Goal: Task Accomplishment & Management: Manage account settings

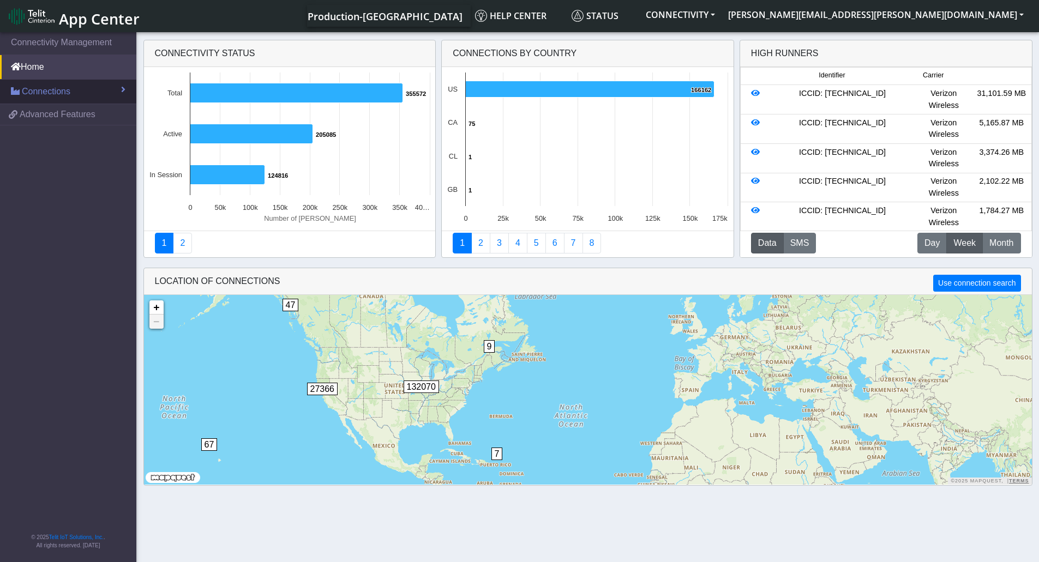
click at [123, 92] on span at bounding box center [123, 89] width 4 height 9
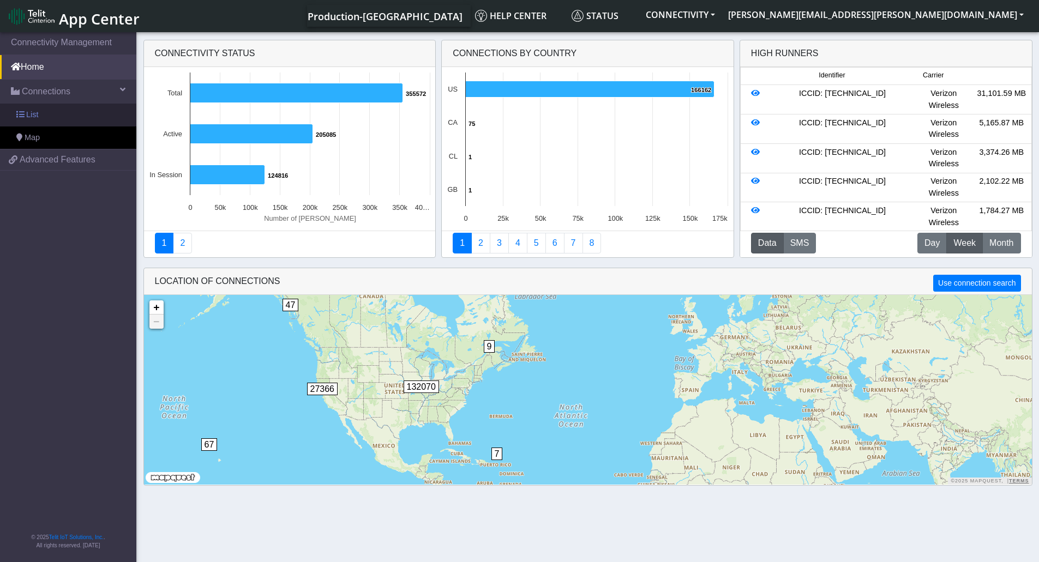
click at [53, 117] on link "List" at bounding box center [68, 115] width 136 height 23
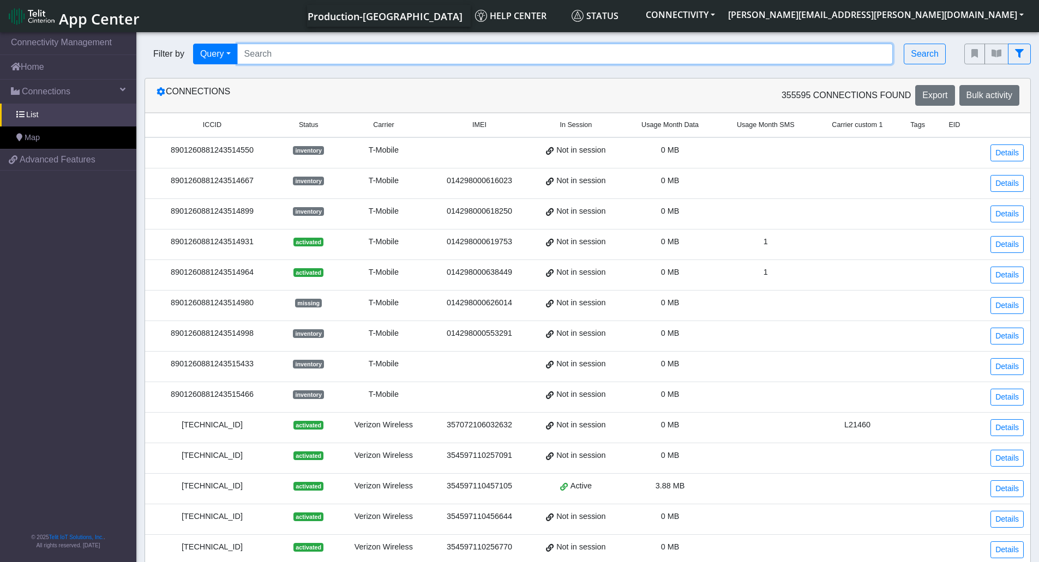
click at [337, 51] on input "Search..." at bounding box center [565, 54] width 656 height 21
paste input "89358152000000587438"
type input "89358152000000587438"
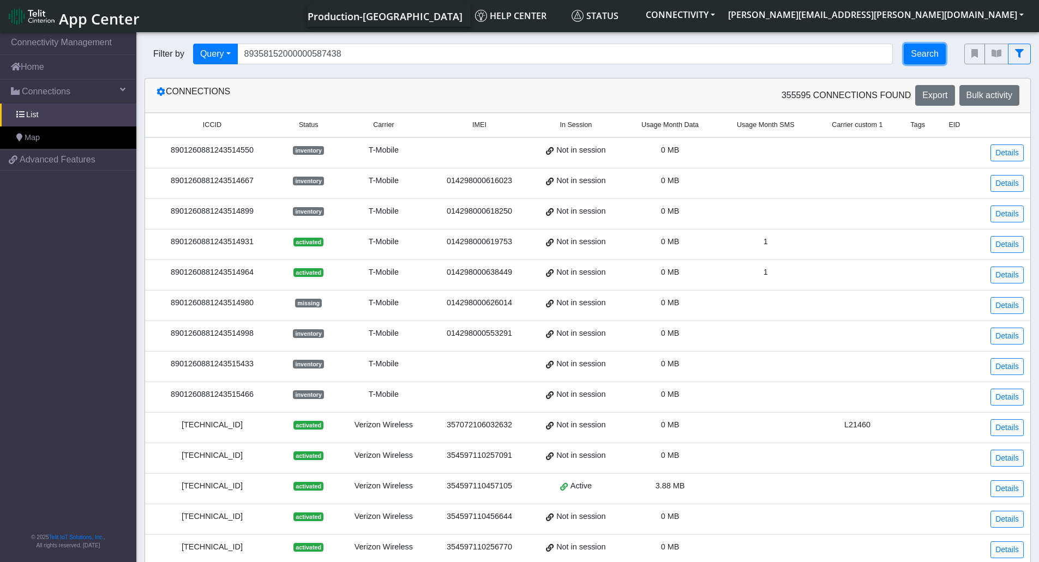
click at [940, 60] on button "Search" at bounding box center [925, 54] width 42 height 21
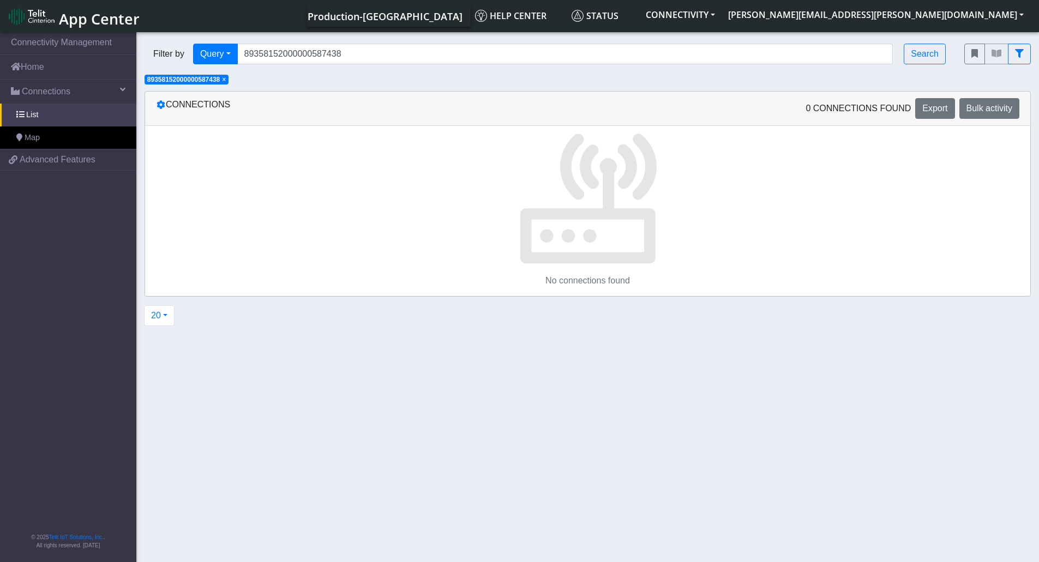
click at [178, 83] on span "89358152000000587438" at bounding box center [183, 80] width 73 height 8
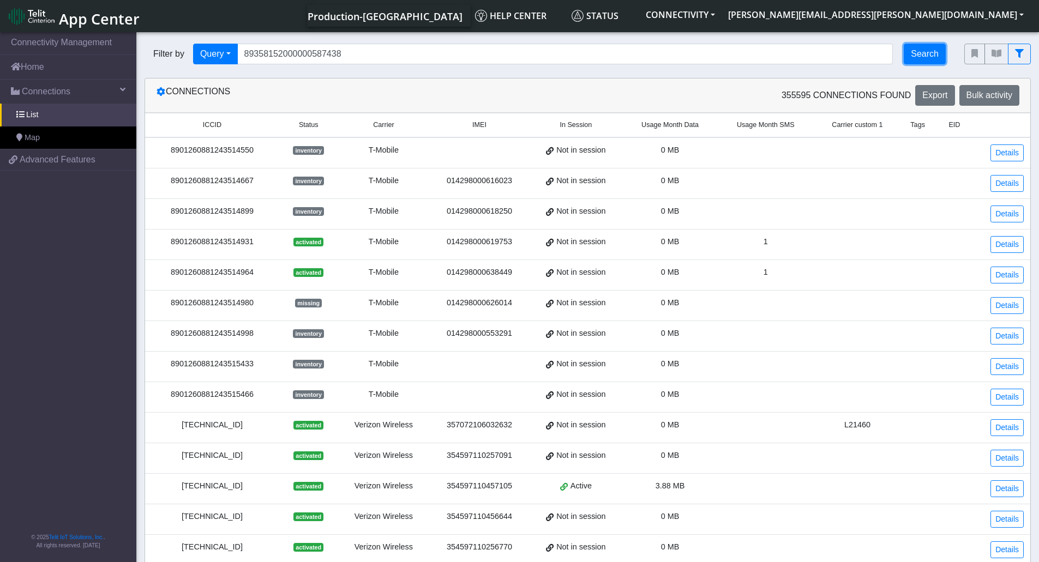
click at [921, 61] on button "Search" at bounding box center [925, 54] width 42 height 21
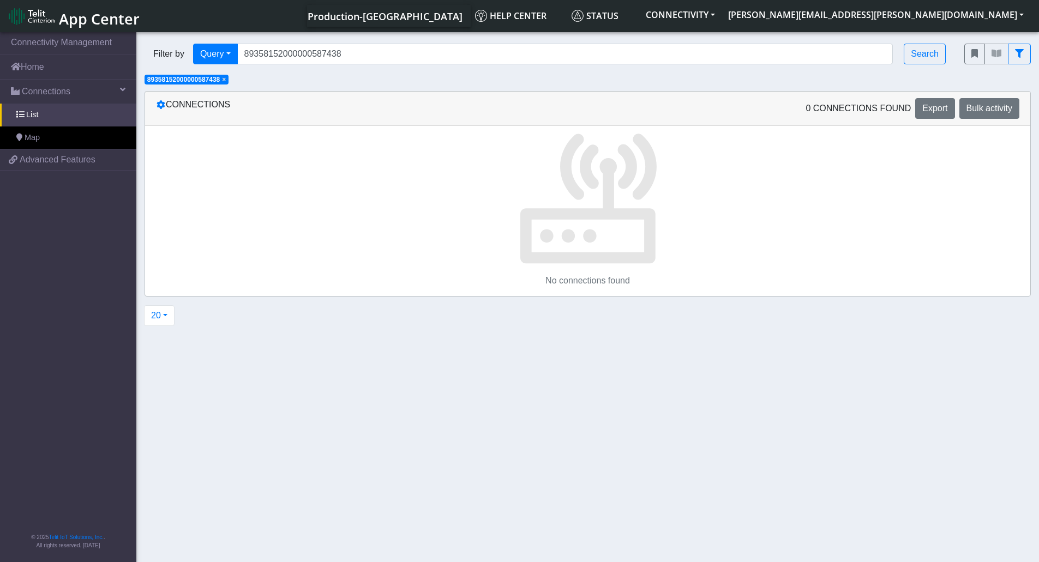
click at [188, 80] on span "89358152000000587438" at bounding box center [183, 80] width 73 height 8
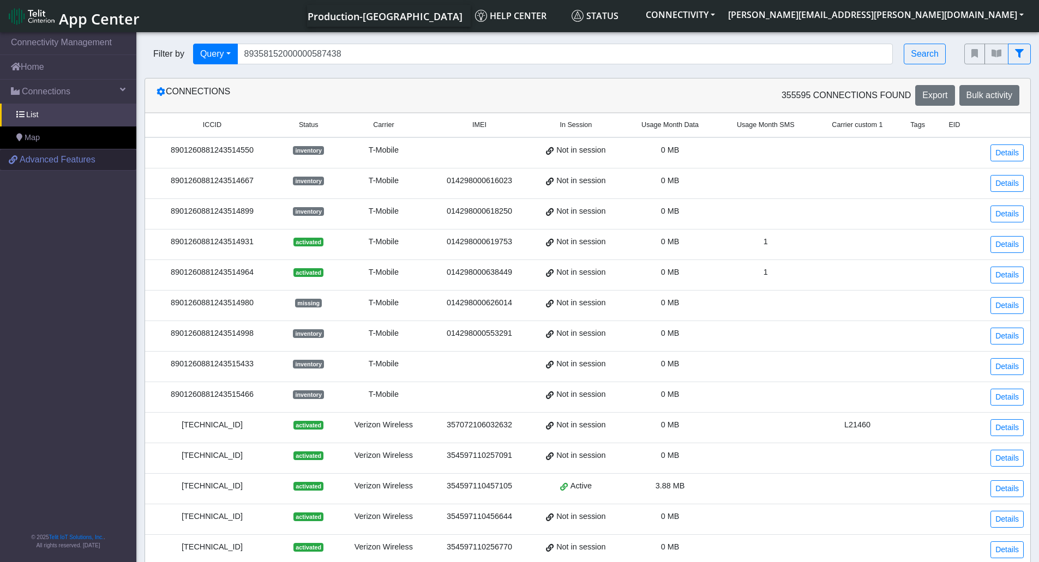
click at [61, 161] on span "Advanced Features" at bounding box center [58, 159] width 76 height 13
click at [722, 17] on button "CONNECTIVITY" at bounding box center [680, 15] width 82 height 20
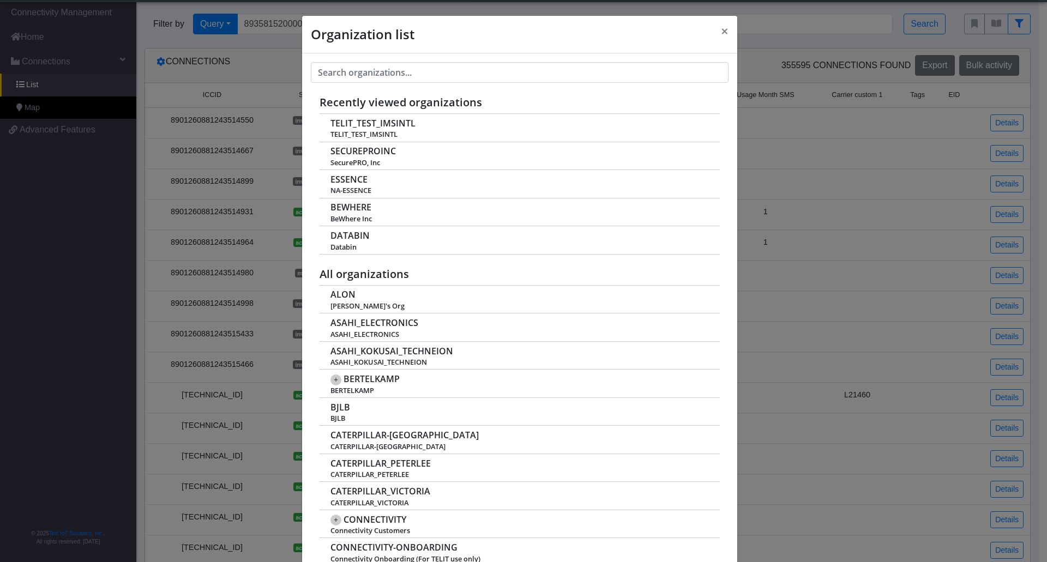
scroll to position [4, 0]
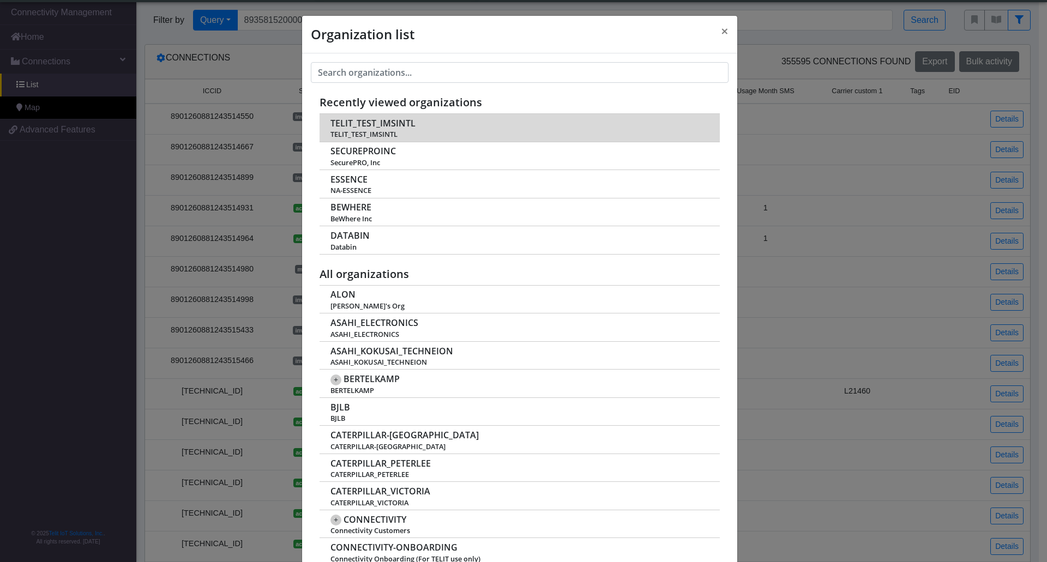
click at [378, 127] on span "TELIT_TEST_IMSINTL" at bounding box center [373, 123] width 85 height 10
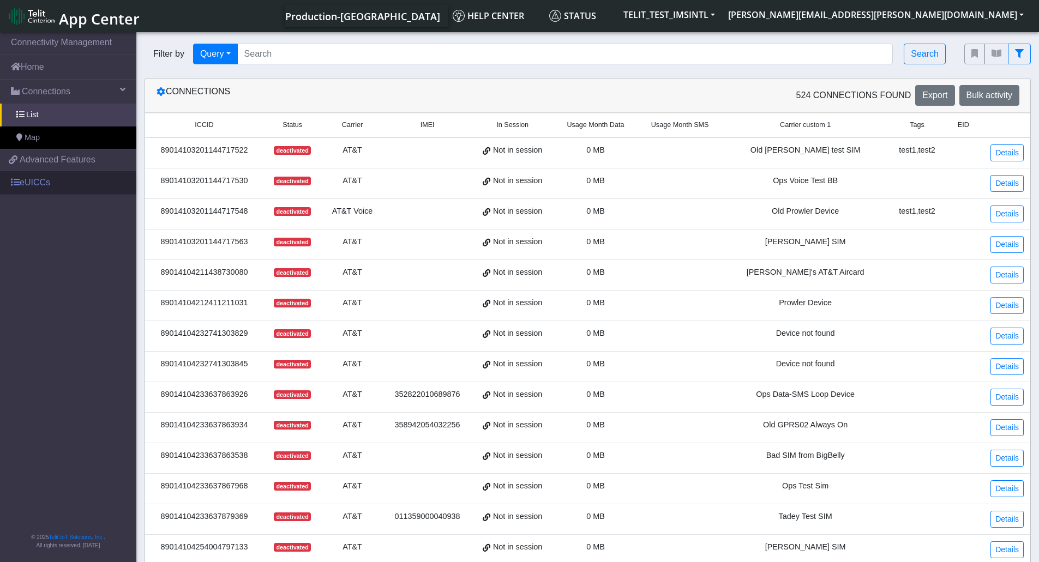
click at [34, 184] on link "eUICCs" at bounding box center [68, 183] width 136 height 24
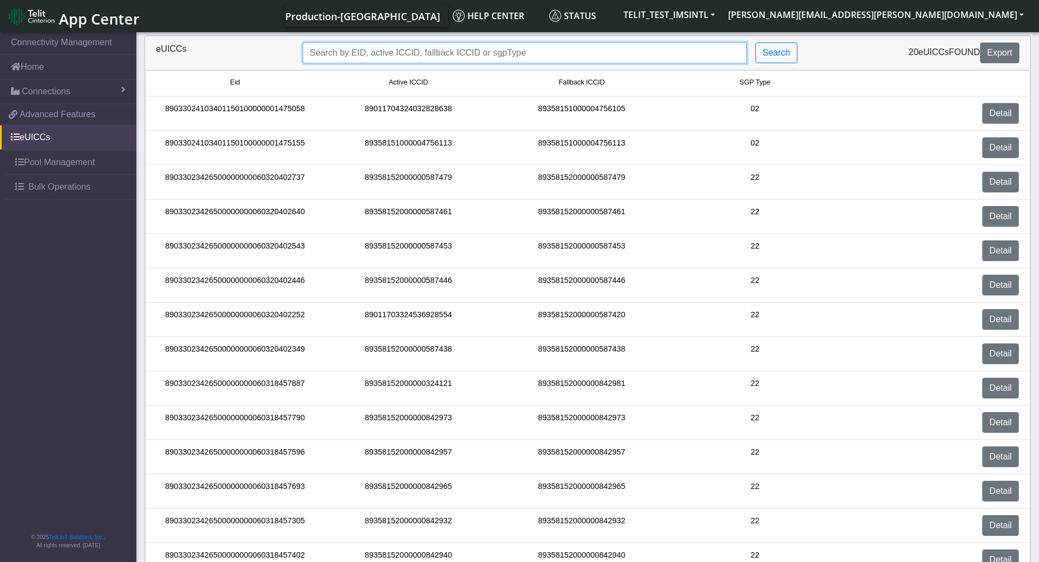
click at [401, 56] on input "Search..." at bounding box center [525, 53] width 444 height 21
paste input "89033023426500000000060320402349"
type input "89033023426500000000060320402349"
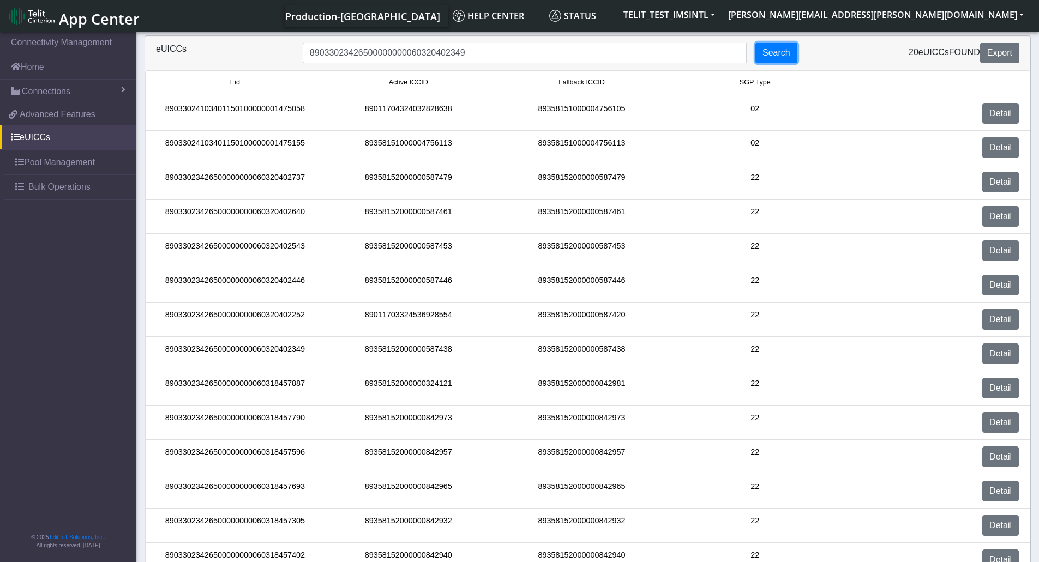
click at [784, 59] on button "Search" at bounding box center [776, 53] width 42 height 21
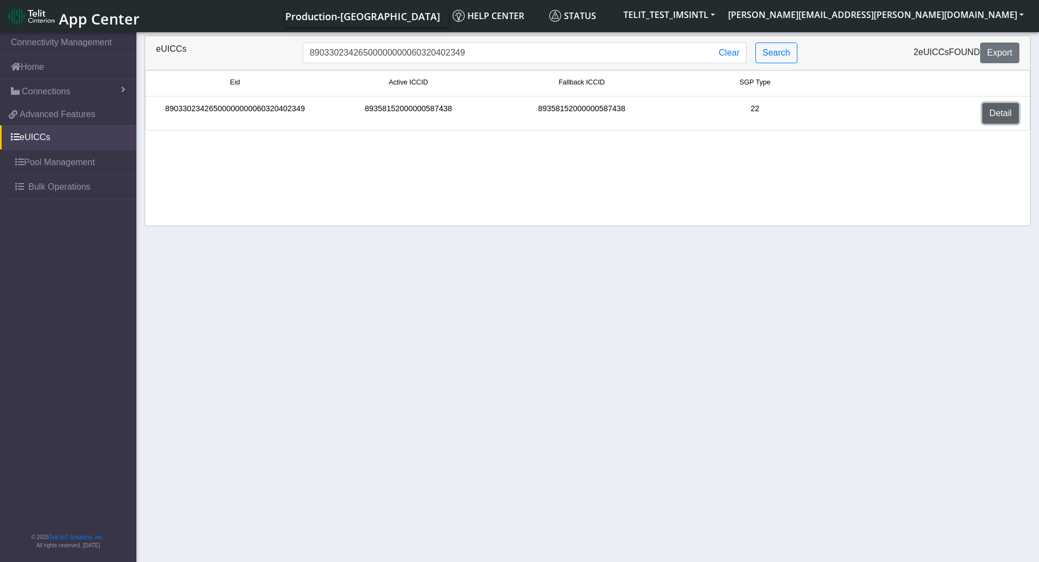
click at [1000, 113] on link "Detail" at bounding box center [1000, 113] width 37 height 21
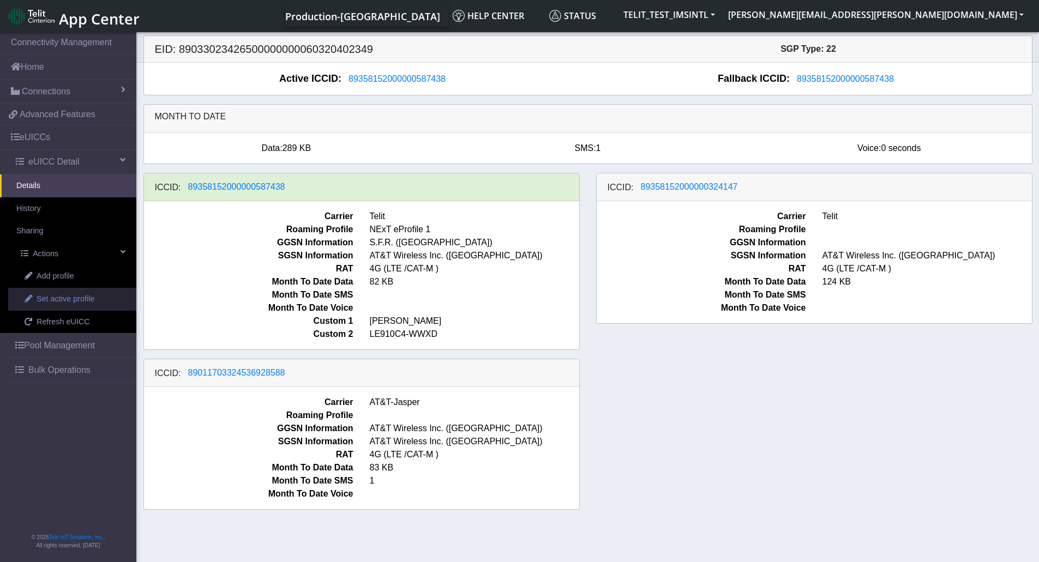
click at [57, 304] on span "Set active profile" at bounding box center [66, 299] width 58 height 12
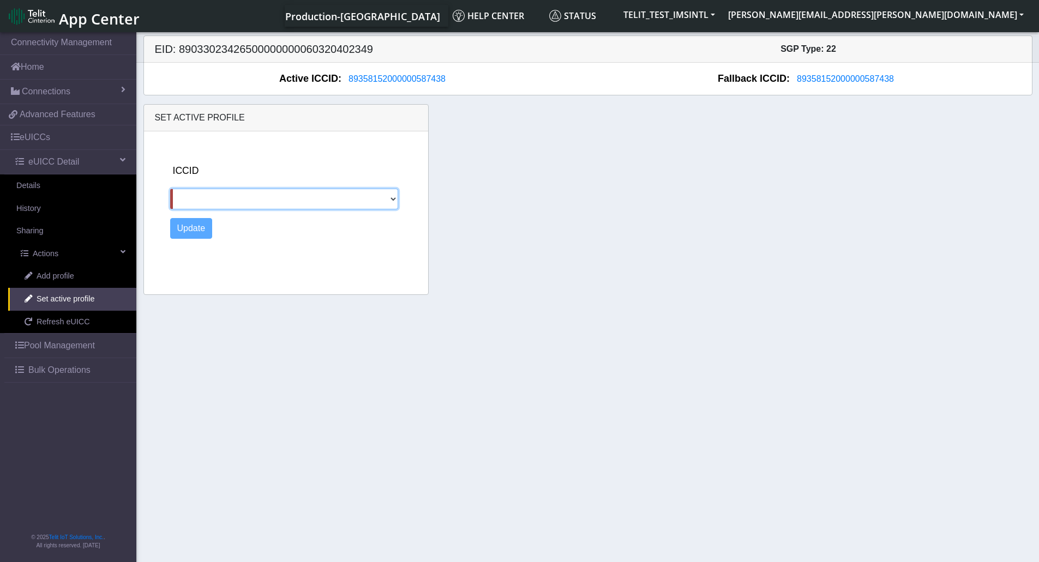
click at [394, 201] on select "89358152000000324147 89011703324536928588" at bounding box center [284, 199] width 229 height 21
select select "89358152000000324147"
click at [170, 189] on select "89358152000000324147 89011703324536928588" at bounding box center [284, 199] width 229 height 21
click at [182, 228] on button "Update" at bounding box center [191, 228] width 43 height 21
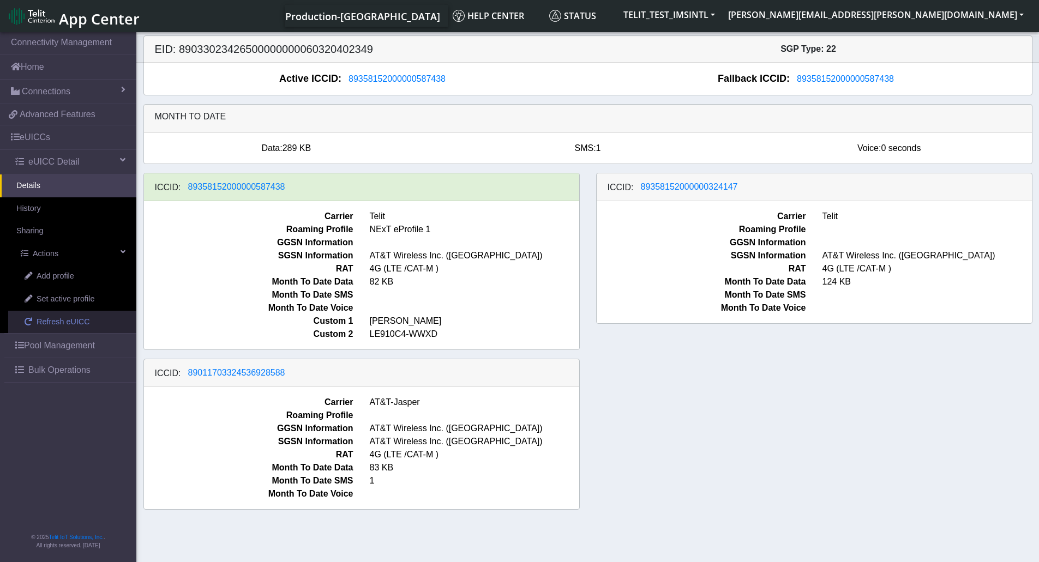
click at [65, 323] on span "Refresh eUICC" at bounding box center [63, 322] width 53 height 12
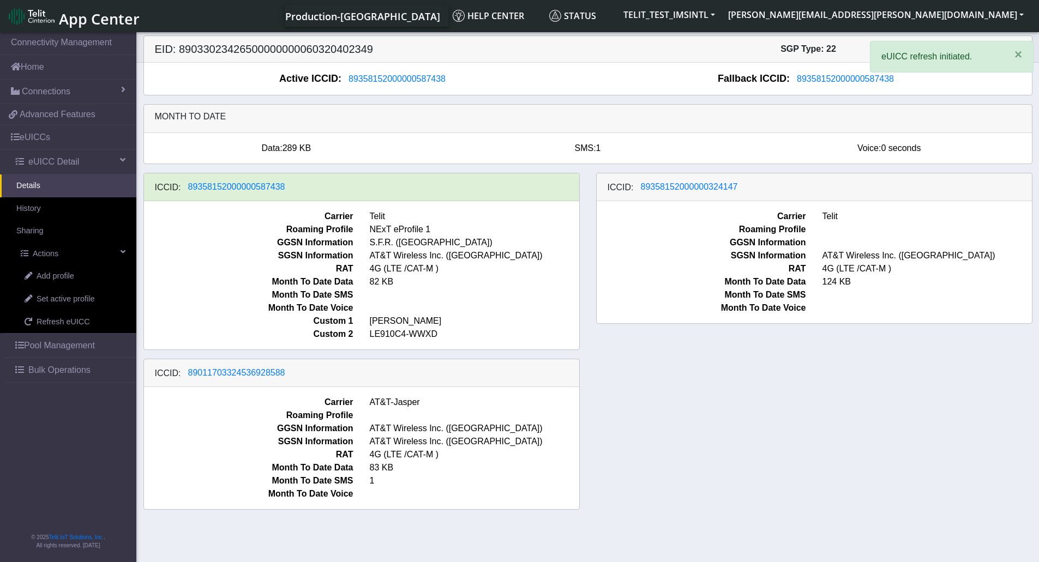
click at [814, 389] on div "ICCID: [TECHNICAL_ID] Carrier Telit Roaming Profile NExT eProfile 1 GGSN Inform…" at bounding box center [587, 346] width 905 height 346
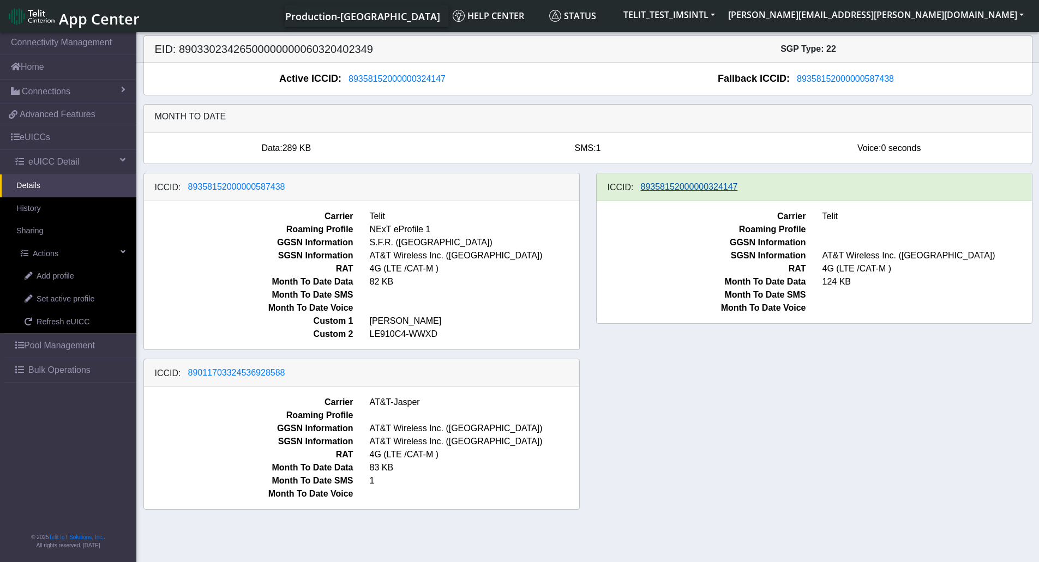
drag, startPoint x: 777, startPoint y: 185, endPoint x: 660, endPoint y: 182, distance: 116.8
click at [660, 182] on div "ICCID: [TECHNICAL_ID]" at bounding box center [814, 187] width 435 height 28
drag, startPoint x: 758, startPoint y: 190, endPoint x: 701, endPoint y: 190, distance: 56.2
click at [701, 190] on div "ICCID: [TECHNICAL_ID]" at bounding box center [814, 187] width 435 height 28
drag, startPoint x: 429, startPoint y: 82, endPoint x: 389, endPoint y: 147, distance: 76.6
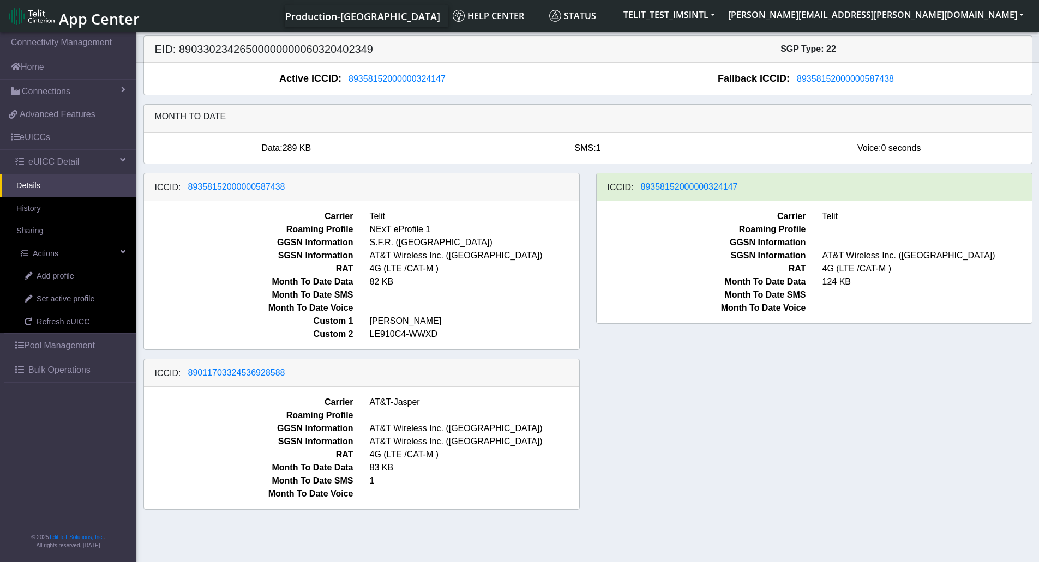
click at [389, 147] on div "Data: 289 KB" at bounding box center [287, 148] width 302 height 13
drag, startPoint x: 448, startPoint y: 71, endPoint x: 348, endPoint y: 87, distance: 101.5
click at [348, 87] on div "Active ICCID: 89358152000000324147 Fallback ICCID: 89358152000000587438" at bounding box center [588, 79] width 888 height 32
drag, startPoint x: 349, startPoint y: 72, endPoint x: 441, endPoint y: 72, distance: 92.2
click at [428, 71] on div "Active ICCID: 89358152000000324147 Fallback ICCID: 89358152000000587438" at bounding box center [588, 79] width 888 height 32
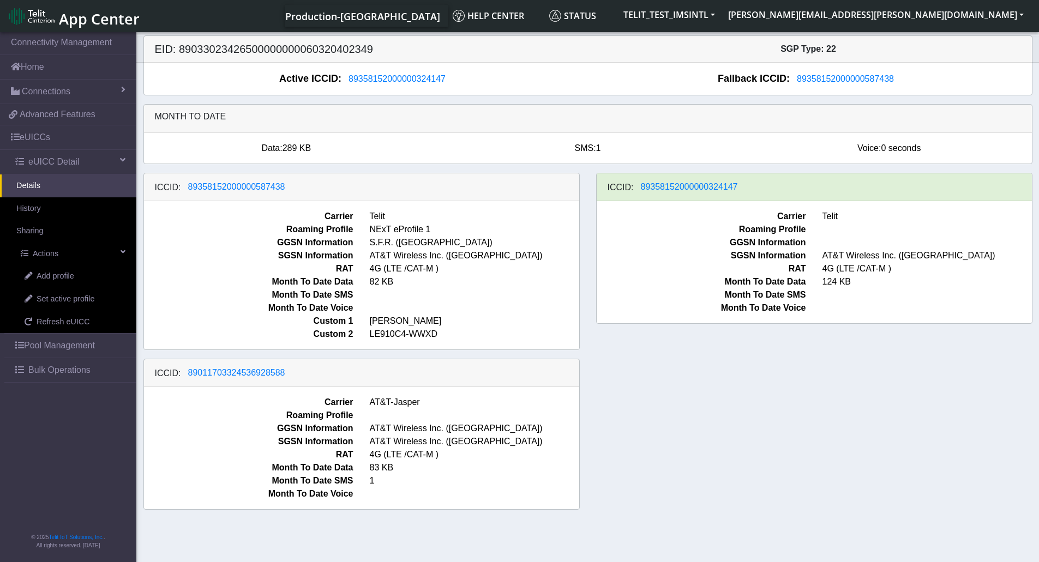
click at [483, 79] on div "Active ICCID: 89358152000000324147" at bounding box center [366, 78] width 443 height 15
drag, startPoint x: 452, startPoint y: 80, endPoint x: 442, endPoint y: 111, distance: 33.1
click at [423, 88] on div "Active ICCID: 89358152000000324147 Fallback ICCID: 89358152000000587438" at bounding box center [588, 79] width 888 height 32
click at [404, 80] on span "89358152000000324147" at bounding box center [397, 78] width 97 height 9
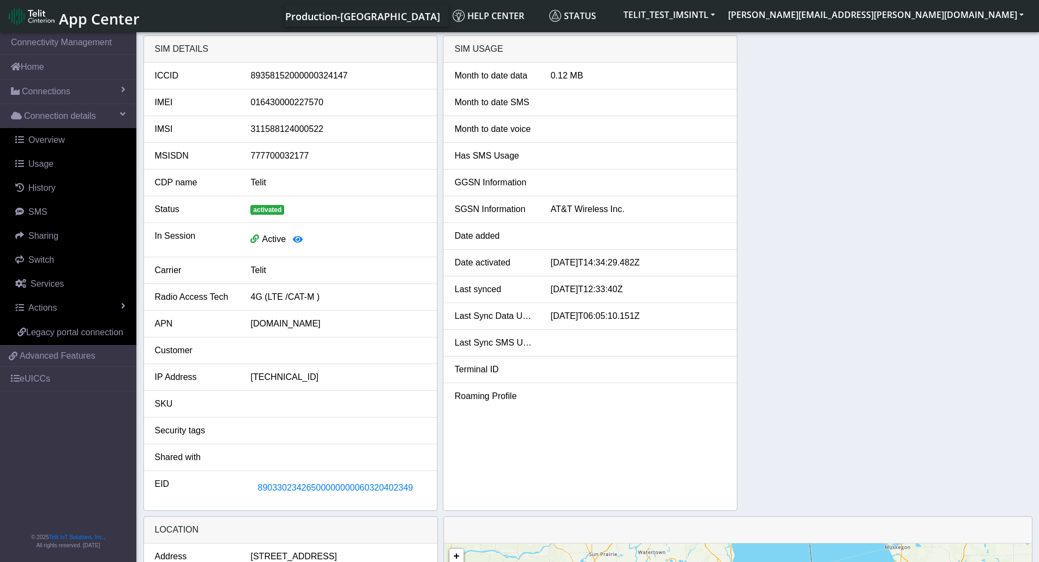
click at [341, 75] on div "89358152000000324147" at bounding box center [338, 75] width 192 height 13
copy div "89358152000000324147"
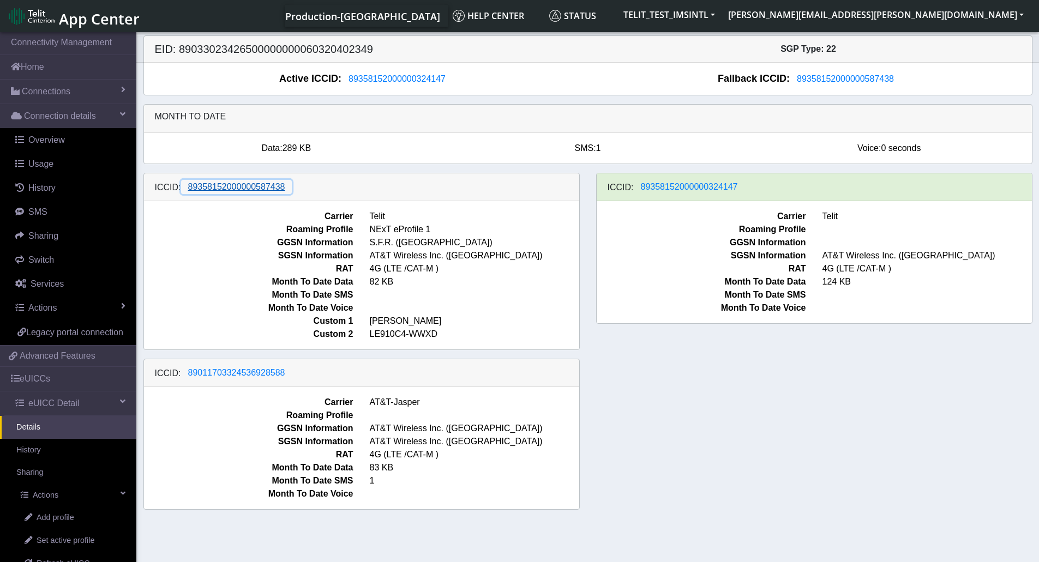
click at [274, 189] on span "89358152000000587438" at bounding box center [236, 186] width 97 height 9
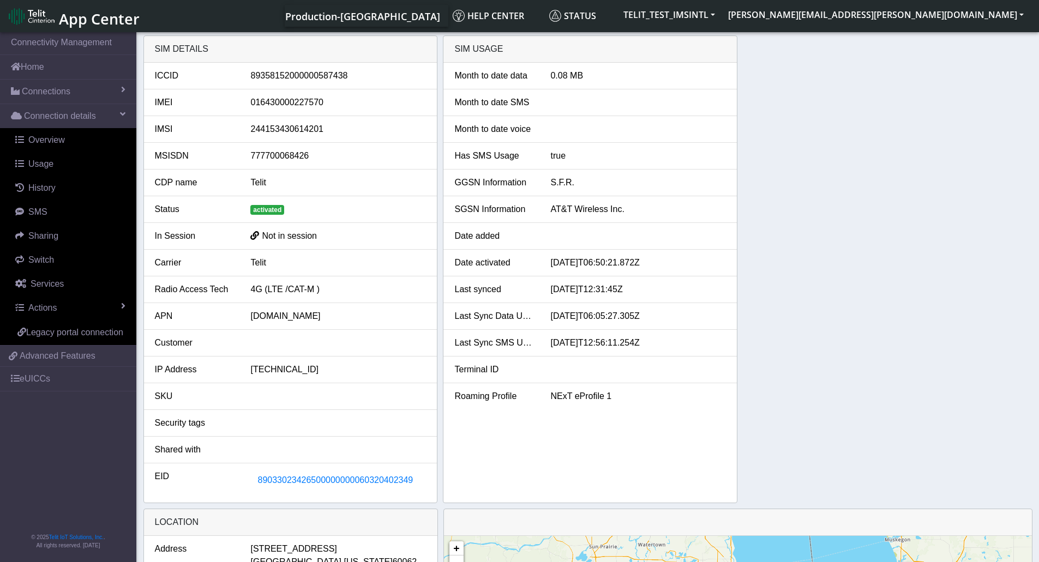
click at [295, 78] on div "89358152000000587438" at bounding box center [338, 75] width 192 height 13
copy div "89358152000000587438"
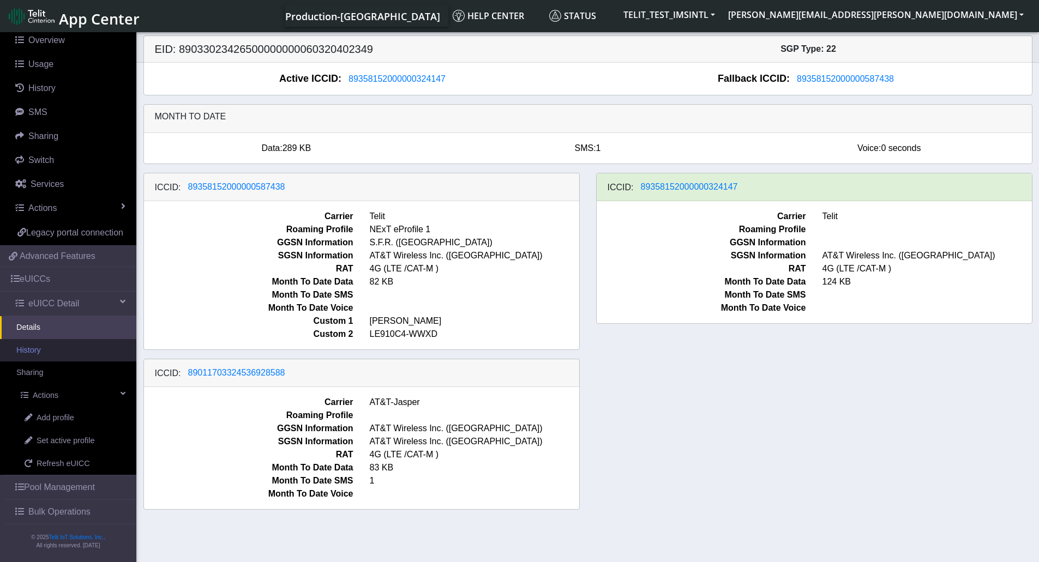
scroll to position [109, 0]
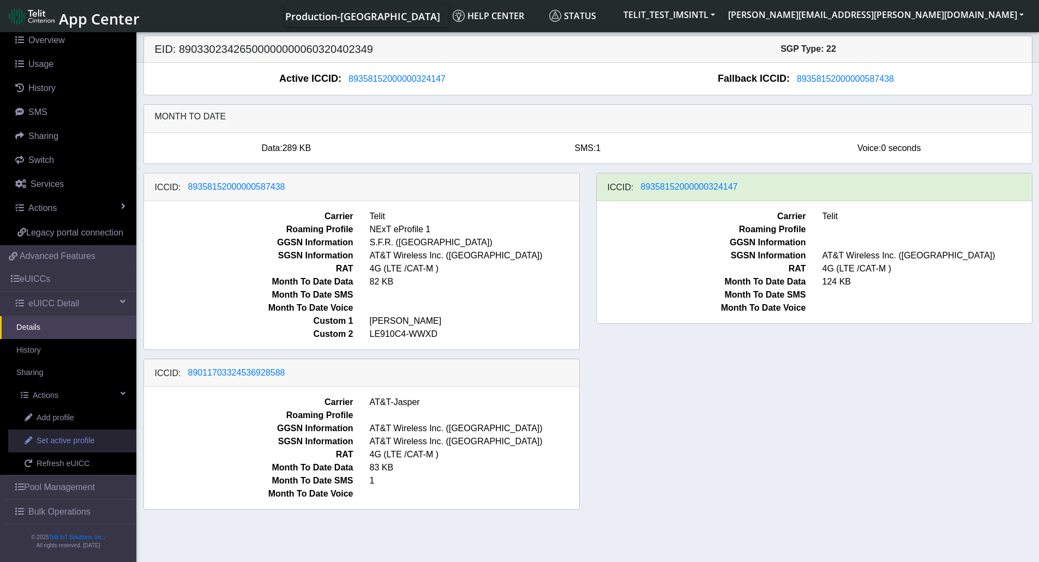
click at [68, 447] on span "Set active profile" at bounding box center [66, 441] width 58 height 12
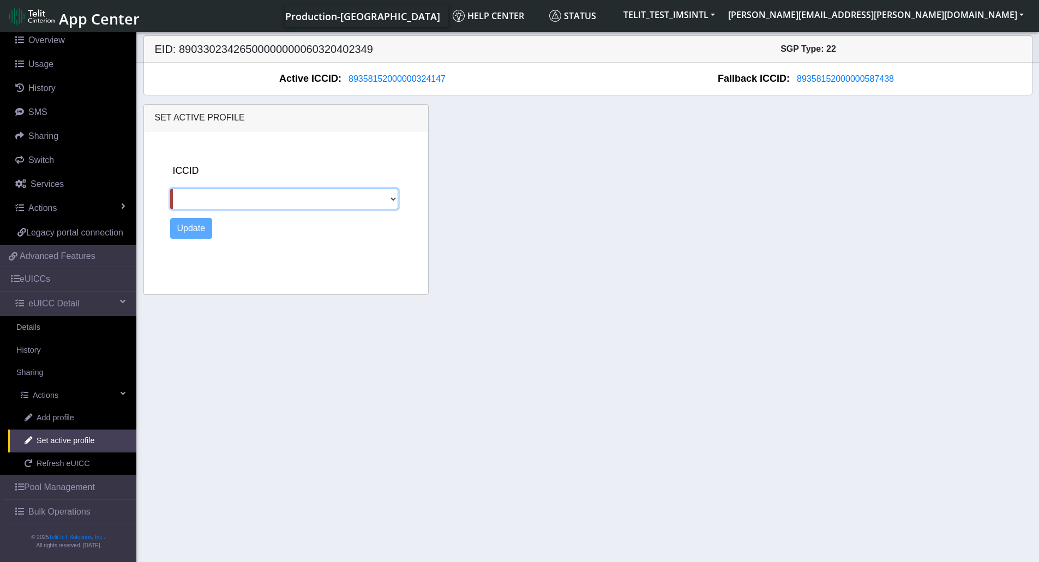
click at [274, 193] on select "89358152000000587438 89011703324536928588" at bounding box center [284, 199] width 229 height 21
select select "89011703324536928588"
click at [170, 189] on select "89358152000000587438 89011703324536928588" at bounding box center [284, 199] width 229 height 21
click at [194, 235] on button "Update" at bounding box center [191, 228] width 43 height 21
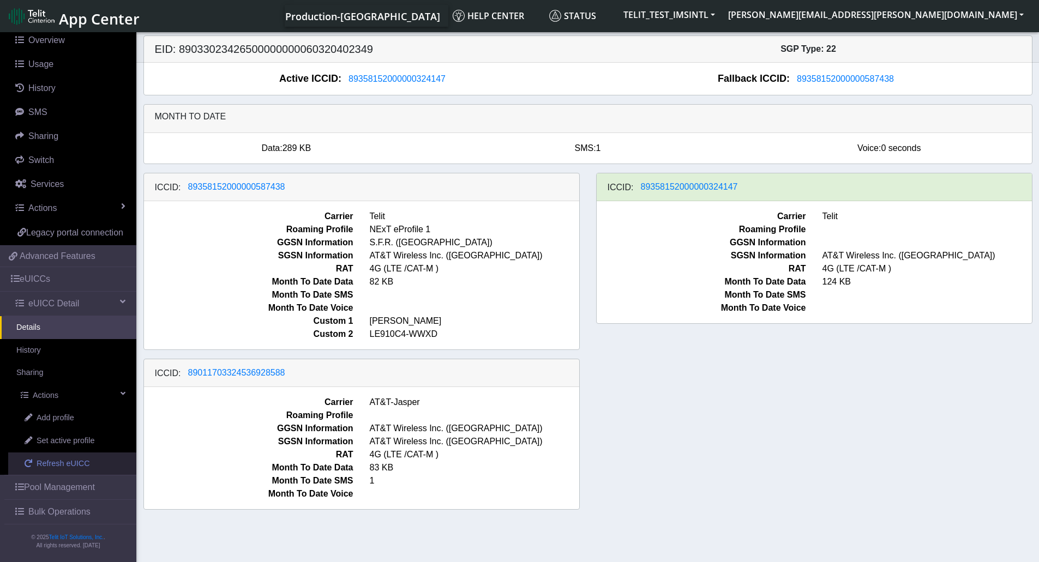
click at [52, 467] on span "Refresh eUICC" at bounding box center [63, 464] width 53 height 12
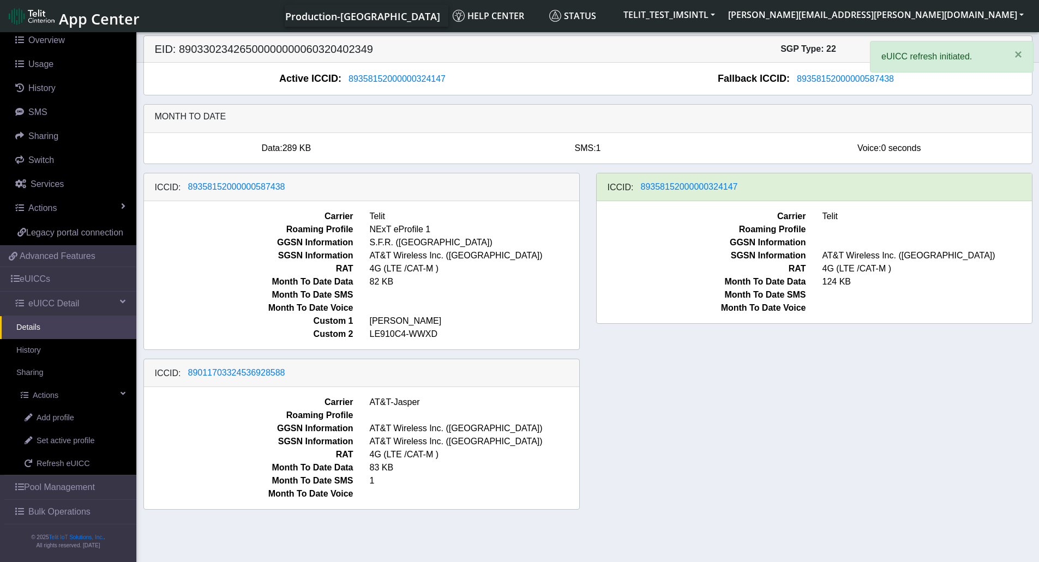
click at [775, 399] on div "ICCID: 89358152000000587438 Carrier Telit Roaming Profile NExT eProfile 1 GGSN …" at bounding box center [587, 346] width 905 height 346
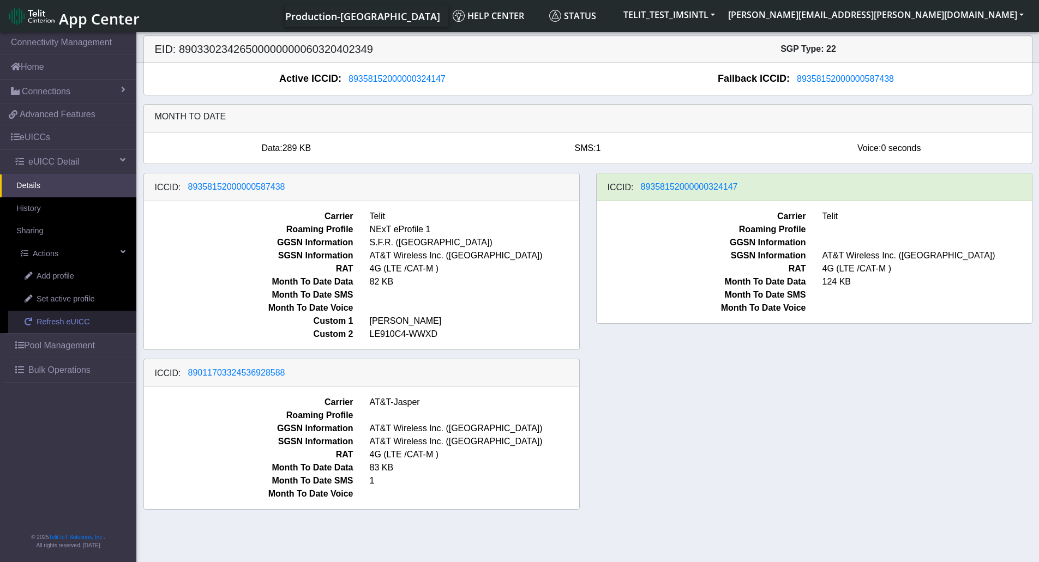
click at [75, 324] on span "Refresh eUICC" at bounding box center [63, 322] width 53 height 12
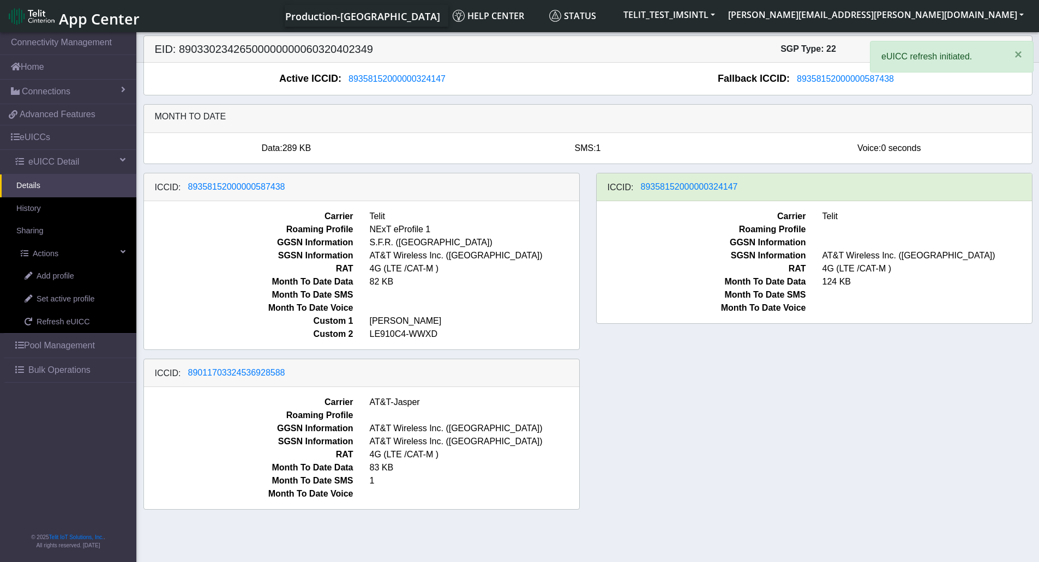
click at [921, 414] on div "ICCID: [TECHNICAL_ID] Carrier Telit Roaming Profile NExT eProfile 1 GGSN Inform…" at bounding box center [587, 346] width 905 height 346
click at [832, 365] on div "ICCID: [TECHNICAL_ID] Carrier Telit Roaming Profile NExT eProfile 1 GGSN Inform…" at bounding box center [587, 346] width 905 height 346
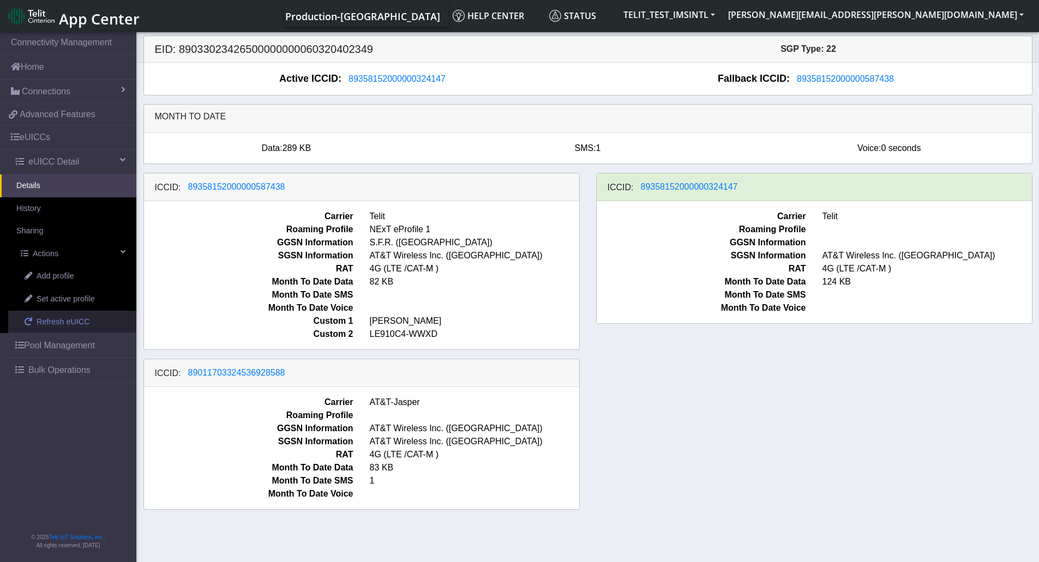
click at [82, 322] on span "Refresh eUICC" at bounding box center [63, 322] width 53 height 12
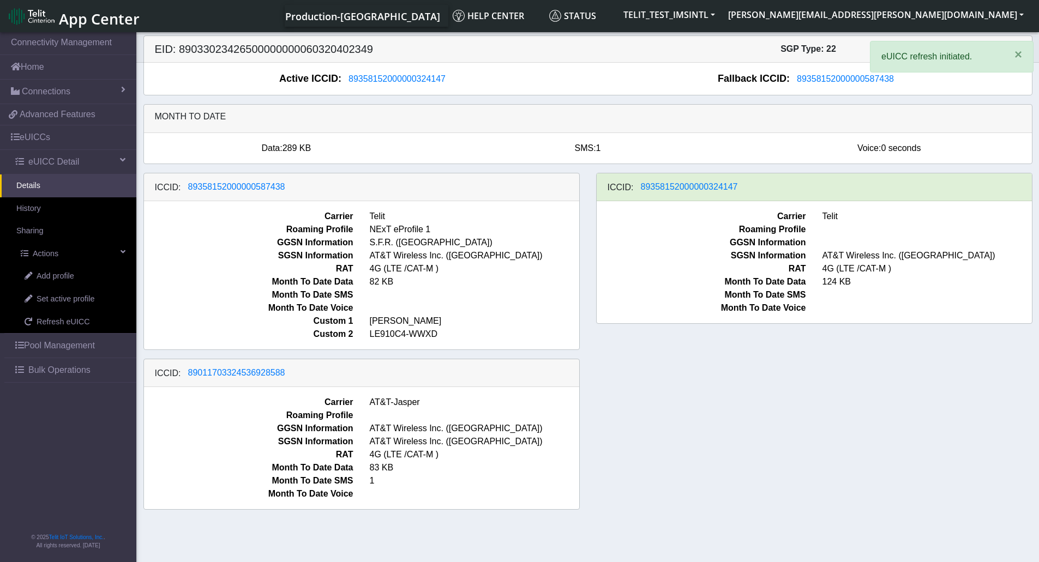
click at [738, 417] on div "ICCID: [TECHNICAL_ID] Carrier Telit Roaming Profile NExT eProfile 1 GGSN Inform…" at bounding box center [587, 346] width 905 height 346
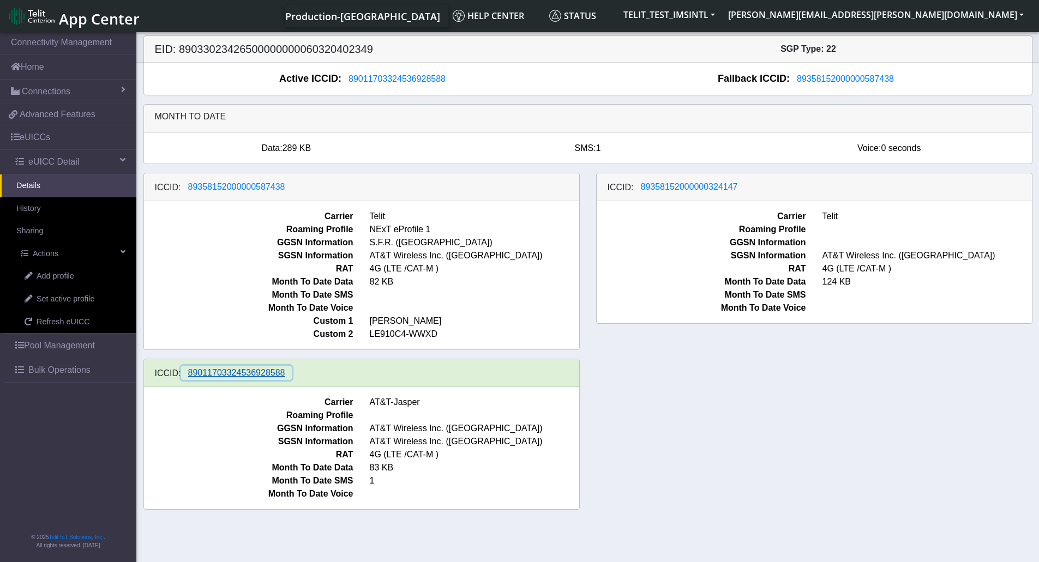
click at [264, 377] on span "89011703324536928588" at bounding box center [236, 372] width 97 height 9
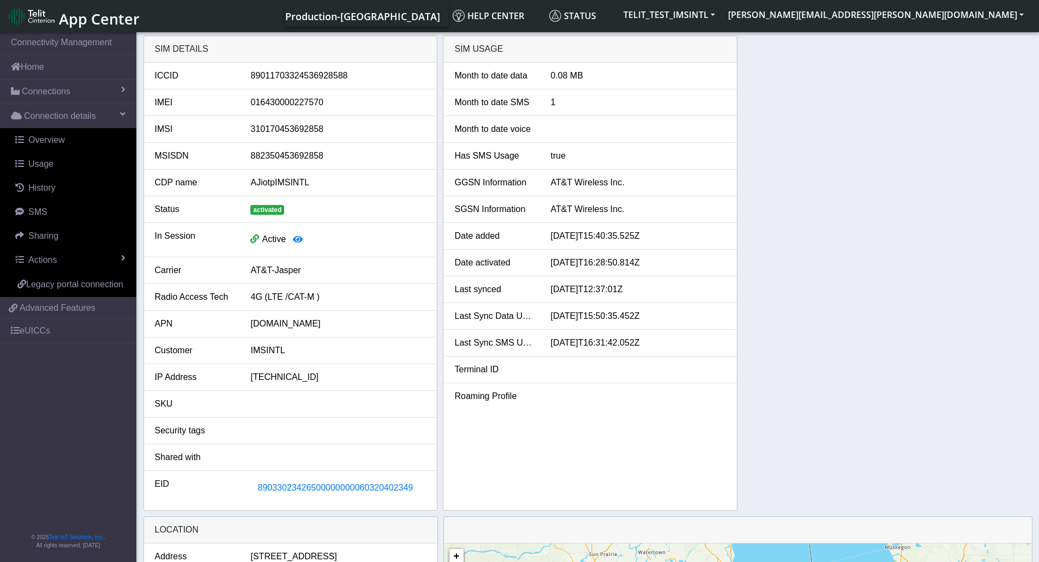
click at [328, 75] on div "89011703324536928588" at bounding box center [338, 75] width 192 height 13
copy div "89011703324536928588"
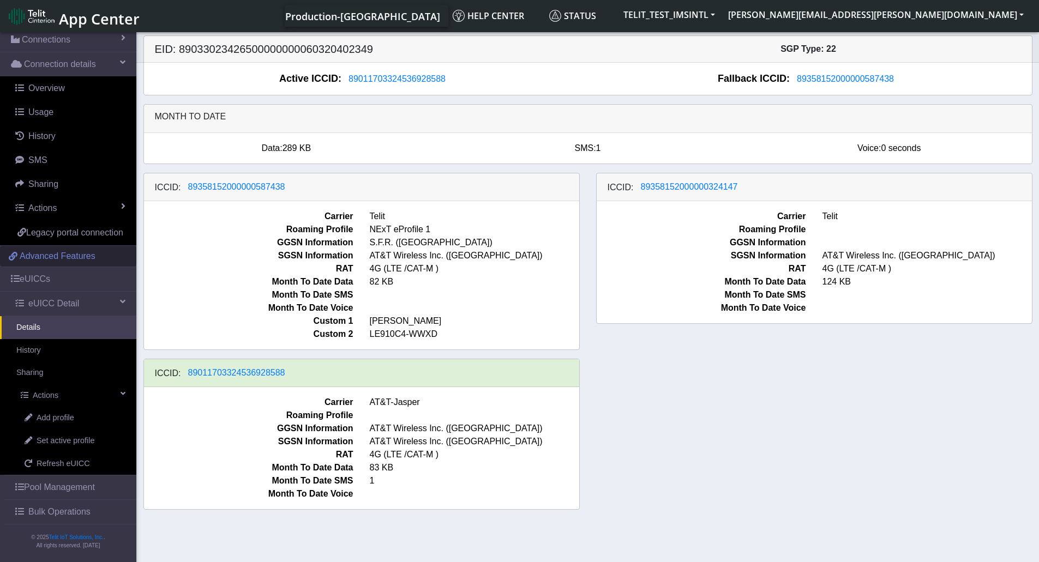
scroll to position [65, 0]
click at [53, 444] on span "Set active profile" at bounding box center [66, 441] width 58 height 12
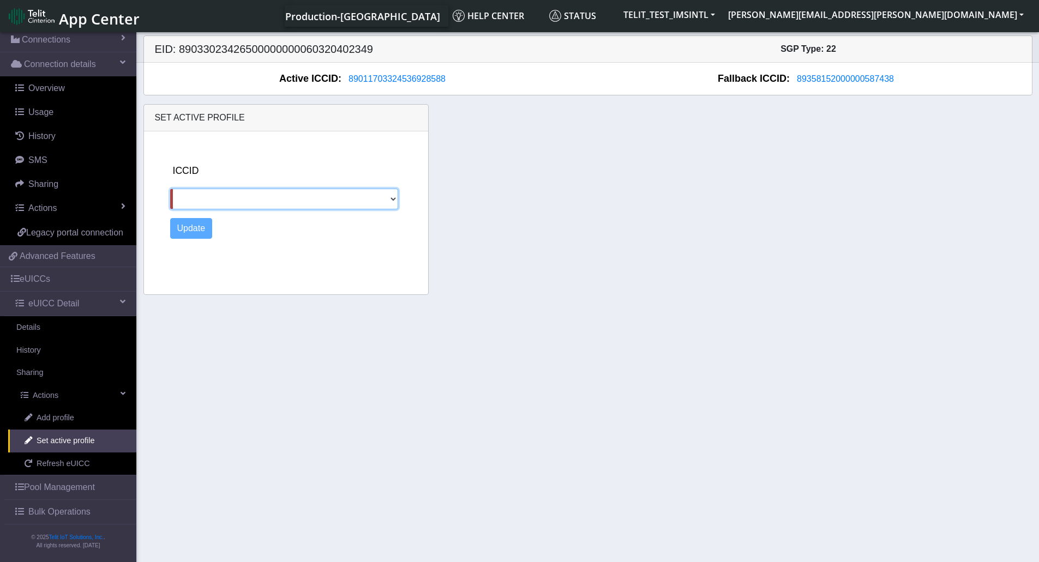
click at [389, 200] on select "89358152000000587438 89358152000000324147" at bounding box center [284, 199] width 229 height 21
select select "89358152000000587438"
click at [170, 189] on select "89358152000000587438 89358152000000324147" at bounding box center [284, 199] width 229 height 21
click at [193, 227] on button "Update" at bounding box center [191, 228] width 43 height 21
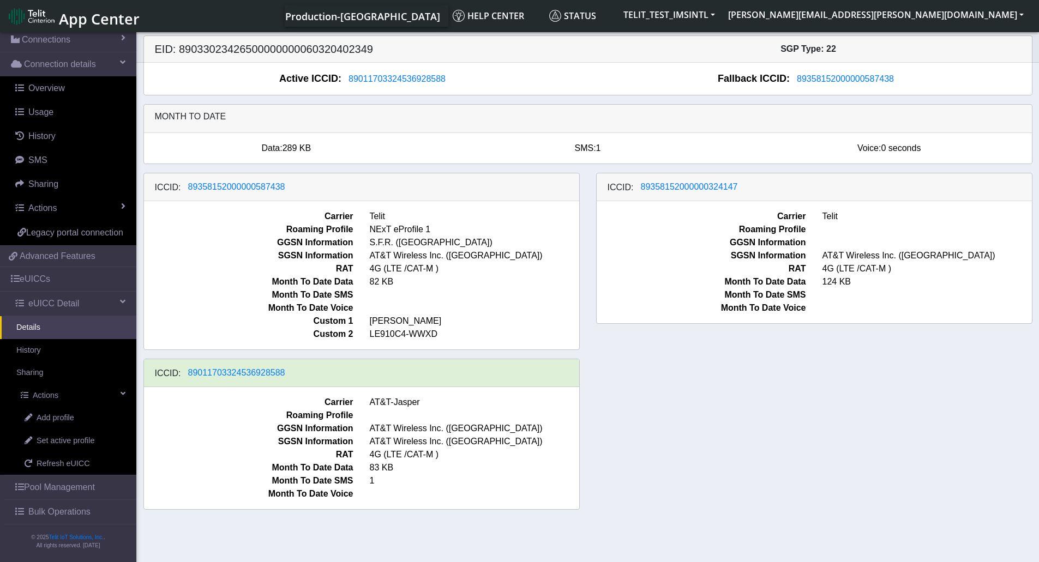
click at [685, 430] on div "ICCID: 89358152000000587438 Carrier Telit Roaming Profile NExT eProfile 1 GGSN …" at bounding box center [587, 346] width 905 height 346
click at [49, 463] on span "Refresh eUICC" at bounding box center [63, 464] width 53 height 12
click at [787, 398] on div "ICCID: 89358152000000587438 Carrier Telit Roaming Profile NExT eProfile 1 GGSN …" at bounding box center [587, 346] width 905 height 346
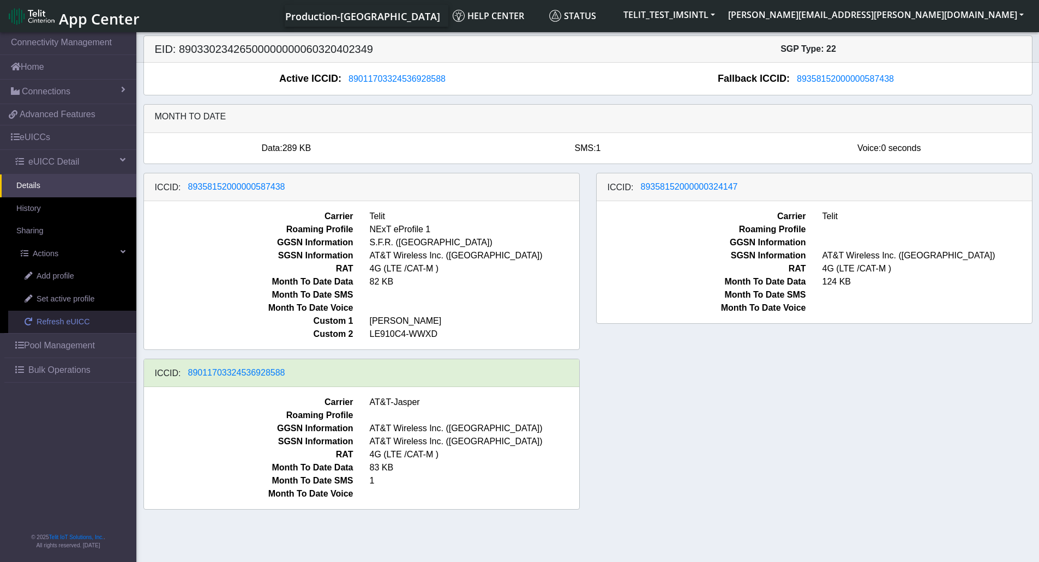
click at [45, 324] on span "Refresh eUICC" at bounding box center [63, 322] width 53 height 12
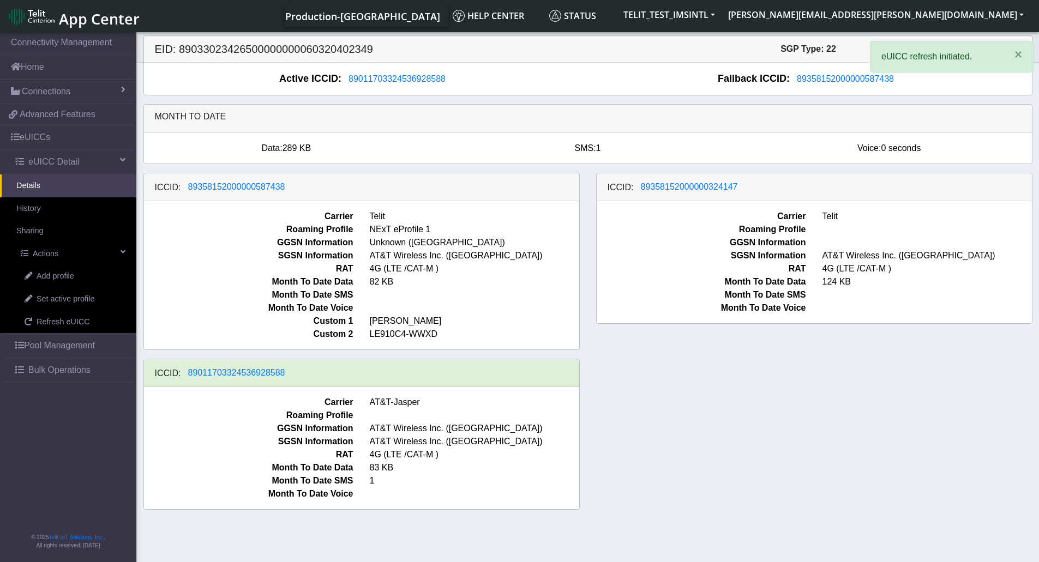
click at [659, 409] on div "ICCID: [TECHNICAL_ID] Carrier Telit Roaming Profile NExT eProfile 1 GGSN Inform…" at bounding box center [587, 346] width 905 height 346
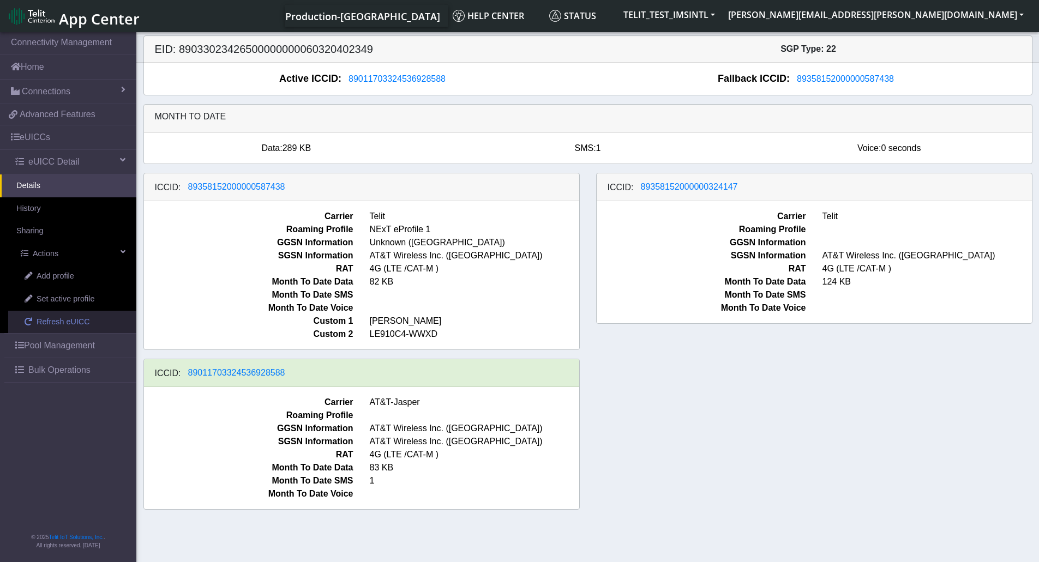
click at [53, 322] on span "Refresh eUICC" at bounding box center [63, 322] width 53 height 12
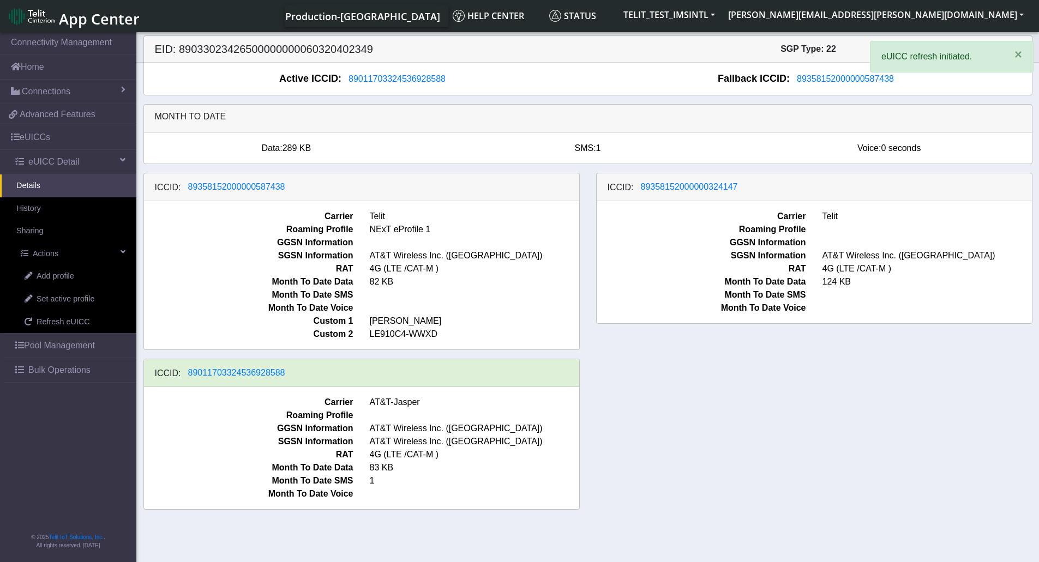
click at [658, 432] on div "ICCID: 89358152000000587438 Carrier Telit Roaming Profile NExT eProfile 1 GGSN …" at bounding box center [587, 346] width 905 height 346
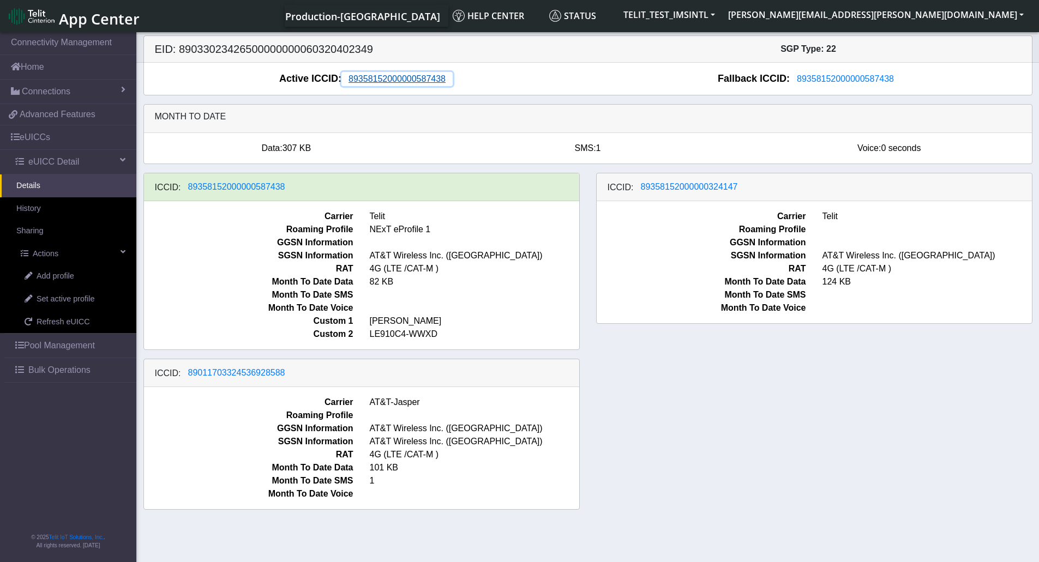
click at [424, 83] on span "89358152000000587438" at bounding box center [397, 78] width 97 height 9
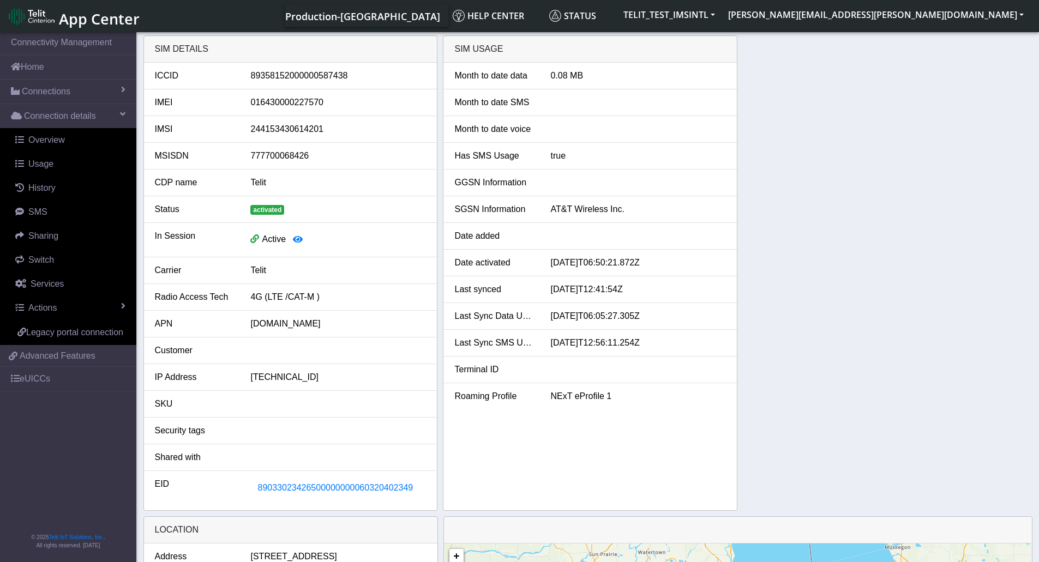
click at [311, 69] on div "89358152000000587438" at bounding box center [338, 75] width 192 height 13
copy div "89358152000000587438"
